Goal: Task Accomplishment & Management: Use online tool/utility

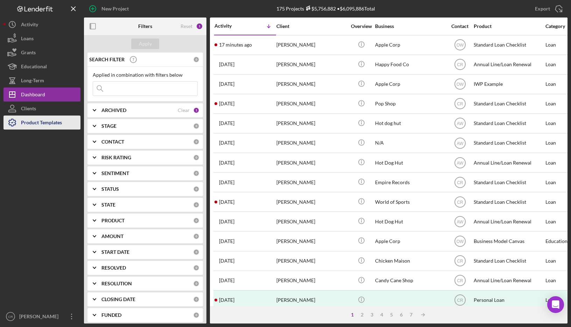
click at [27, 127] on div "Product Templates" at bounding box center [41, 123] width 41 height 16
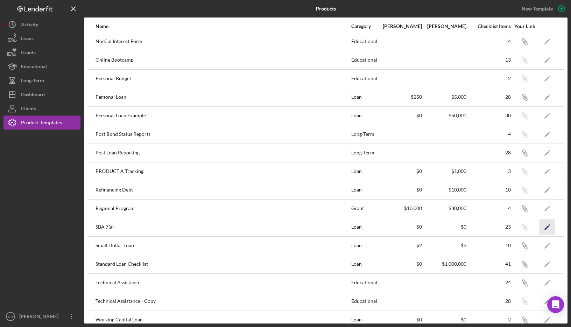
scroll to position [308, 0]
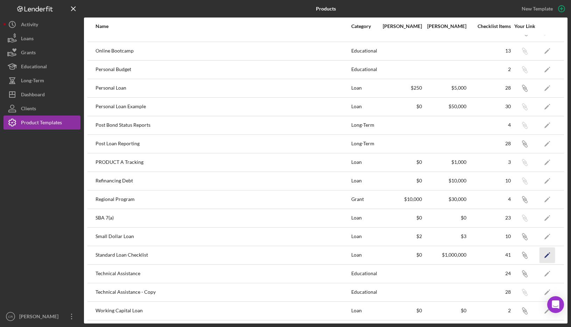
click at [543, 257] on icon "Icon/Edit" at bounding box center [547, 255] width 16 height 16
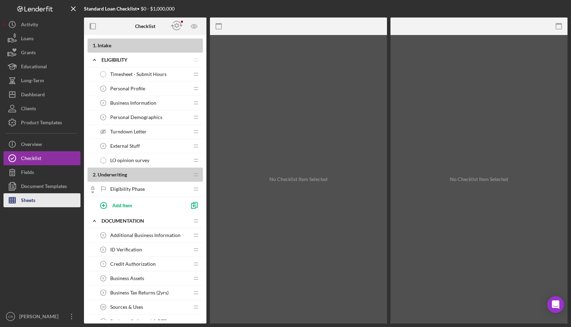
click at [29, 200] on div "Sheets" at bounding box center [28, 201] width 14 height 16
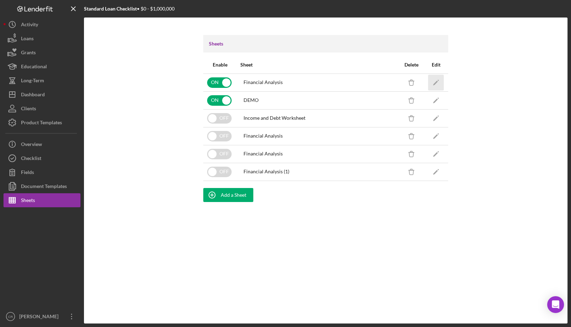
drag, startPoint x: 29, startPoint y: 200, endPoint x: 438, endPoint y: 83, distance: 425.4
click at [438, 83] on icon "Icon/Edit" at bounding box center [436, 82] width 16 height 16
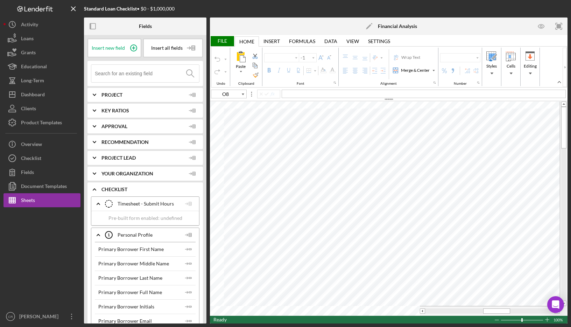
type input "Calibri"
type input "11"
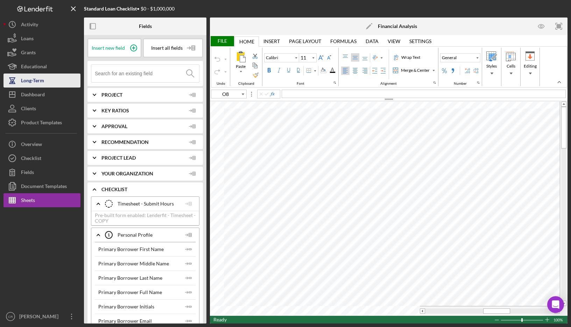
type input "O4"
